Goal: Information Seeking & Learning: Learn about a topic

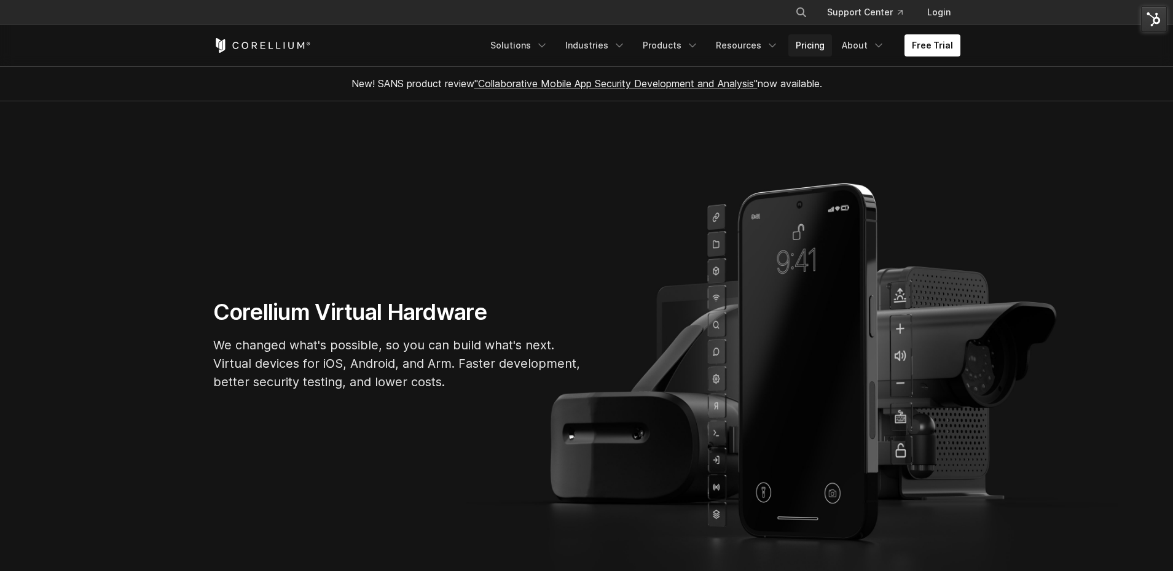
click at [809, 47] on link "Pricing" at bounding box center [810, 45] width 44 height 22
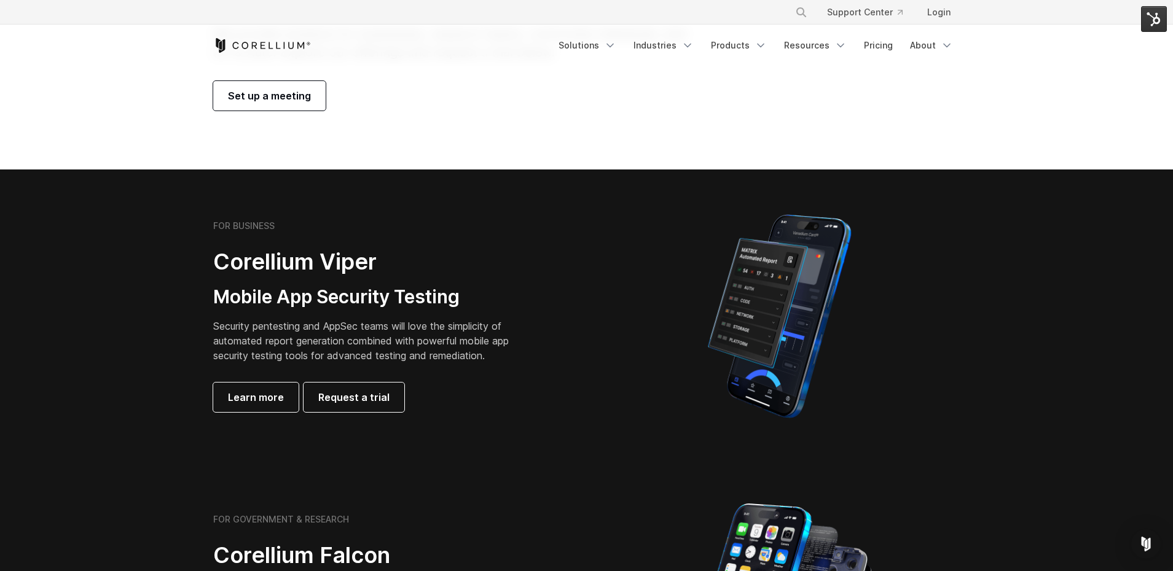
scroll to position [168, 0]
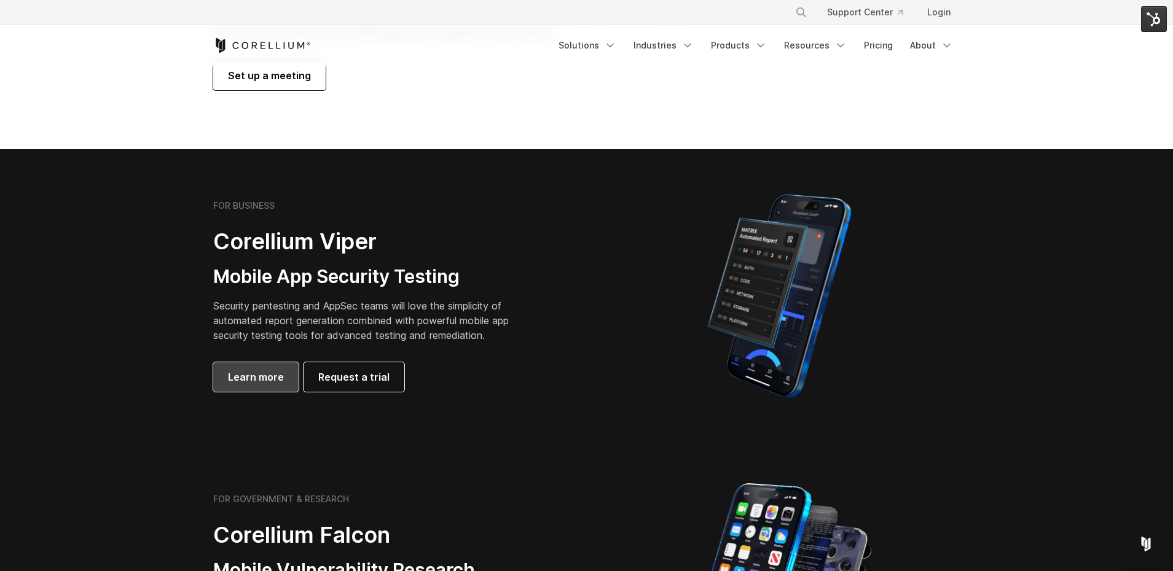
click at [248, 379] on span "Learn more" at bounding box center [256, 377] width 56 height 15
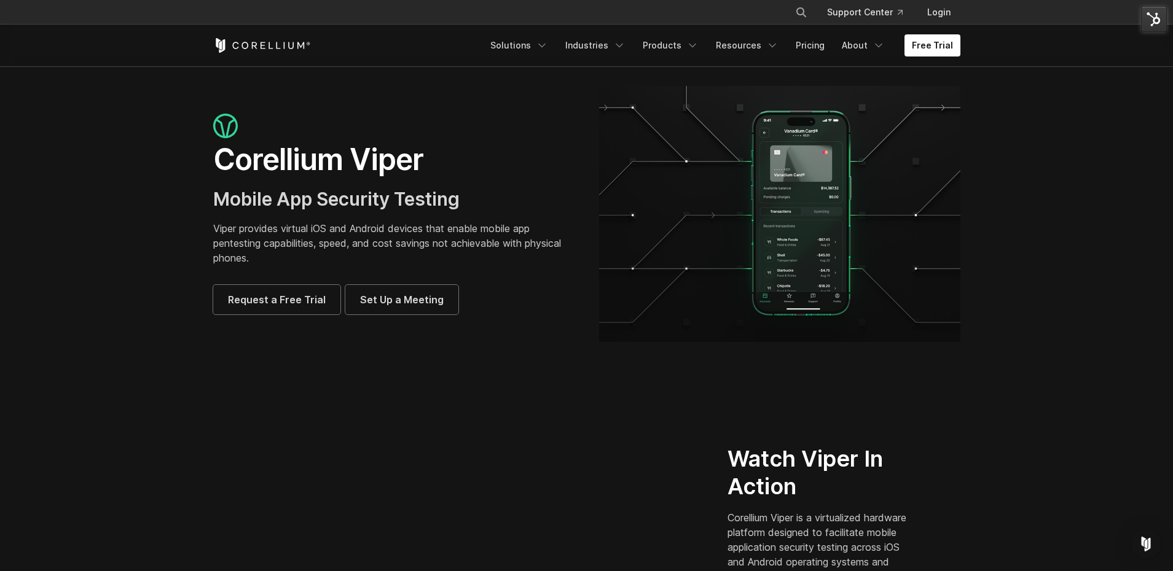
click at [354, 47] on div "Free Trial" at bounding box center [348, 45] width 270 height 15
